Goal: Task Accomplishment & Management: Manage account settings

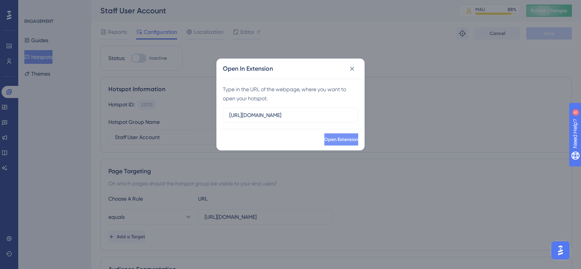
click at [339, 143] on button "Open Extension" at bounding box center [341, 139] width 34 height 12
click at [354, 69] on icon at bounding box center [352, 69] width 8 height 8
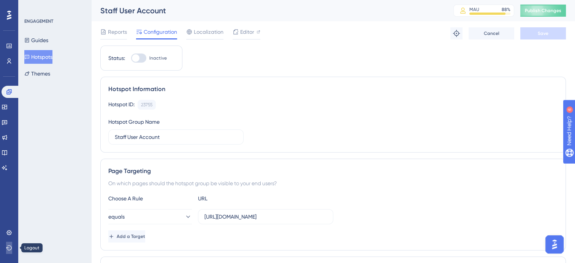
click at [8, 249] on icon at bounding box center [9, 248] width 6 height 6
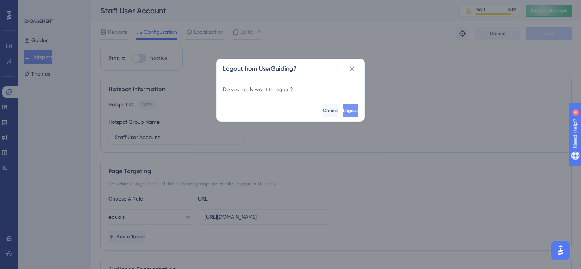
click at [343, 111] on button "Logout" at bounding box center [350, 111] width 15 height 12
